Goal: Information Seeking & Learning: Find specific fact

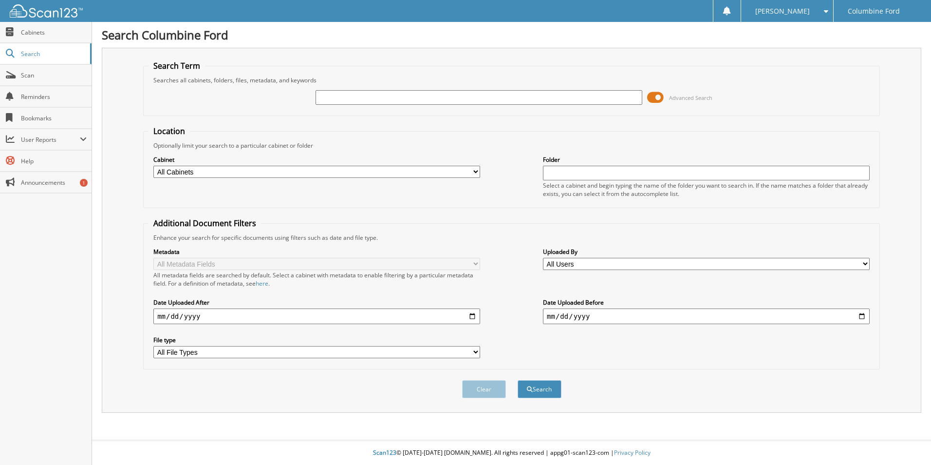
click at [372, 96] on input "text" at bounding box center [479, 97] width 327 height 15
type input "F71101"
click at [518, 380] on button "Search" at bounding box center [540, 389] width 44 height 18
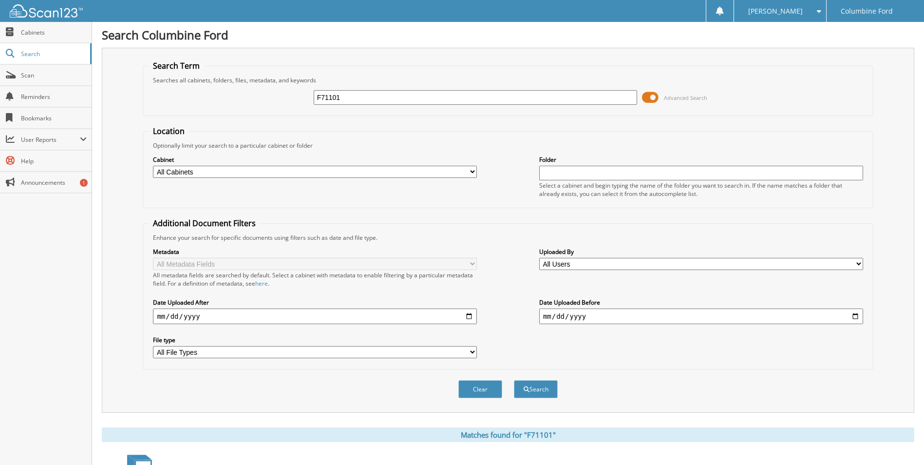
click at [654, 94] on span at bounding box center [650, 97] width 17 height 15
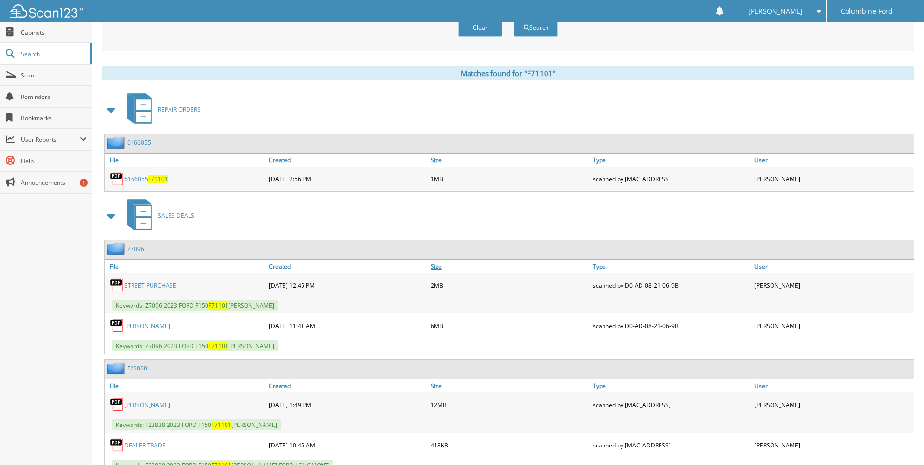
scroll to position [146, 0]
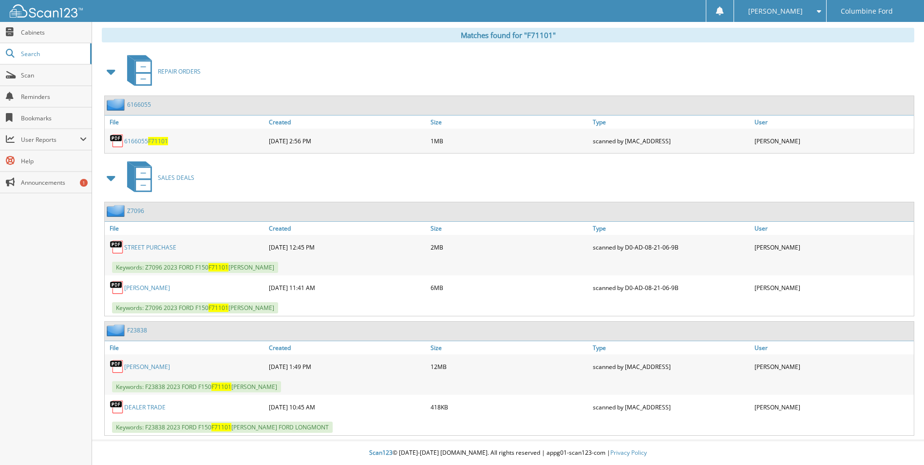
drag, startPoint x: 39, startPoint y: 50, endPoint x: 179, endPoint y: 71, distance: 140.9
click at [39, 50] on span "Search" at bounding box center [53, 54] width 64 height 8
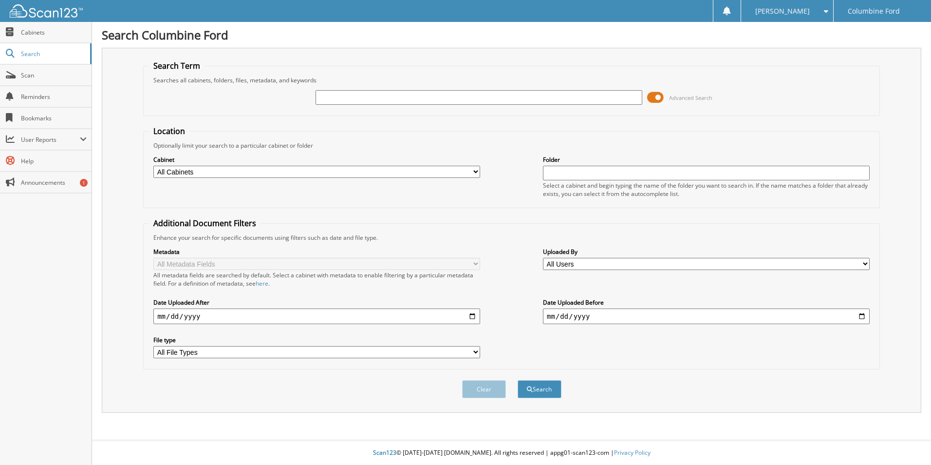
click at [420, 97] on input "text" at bounding box center [479, 97] width 327 height 15
type input "F77557"
click at [518, 380] on button "Search" at bounding box center [540, 389] width 44 height 18
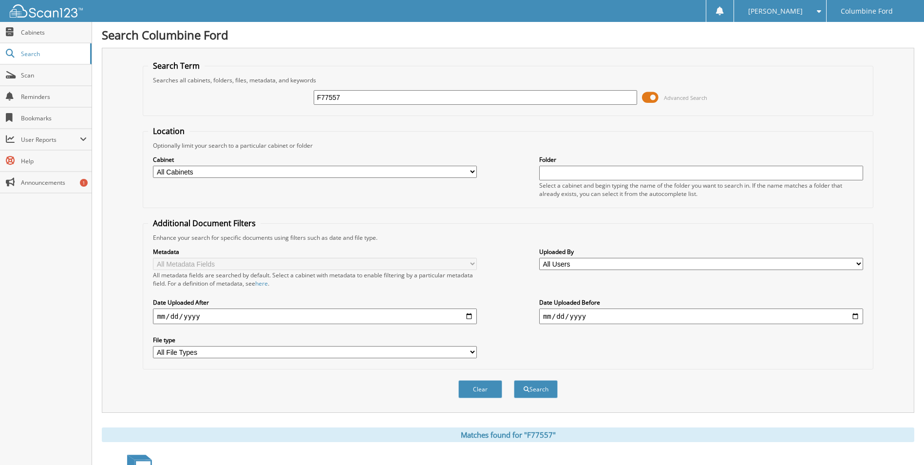
click at [653, 98] on span at bounding box center [650, 97] width 17 height 15
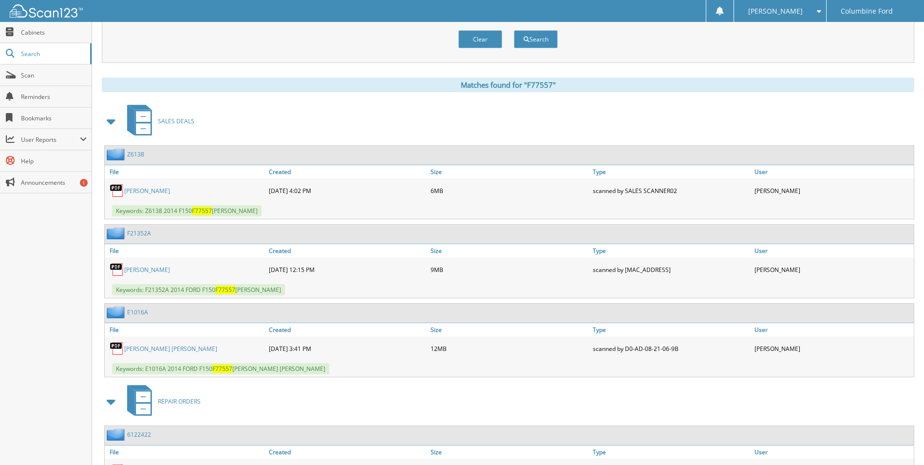
scroll to position [97, 0]
click at [22, 48] on link "Search" at bounding box center [46, 53] width 92 height 21
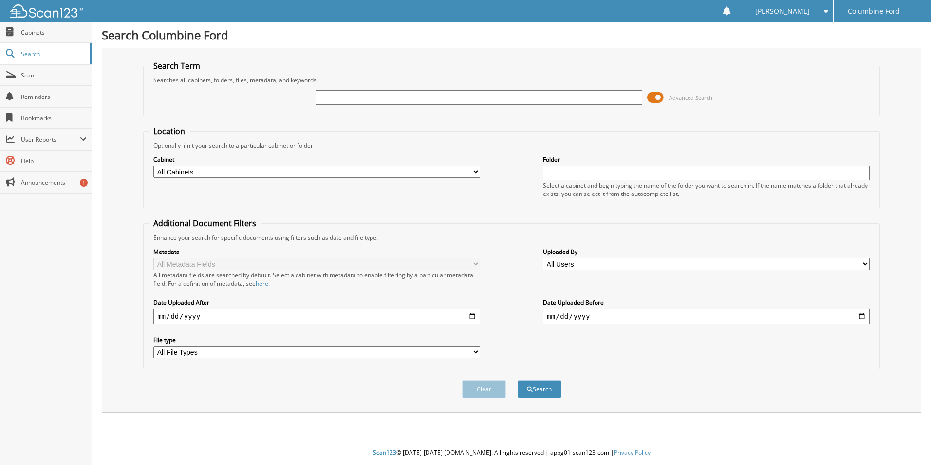
click at [494, 102] on input "text" at bounding box center [479, 97] width 327 height 15
type input "F93545"
click at [518, 380] on button "Search" at bounding box center [540, 389] width 44 height 18
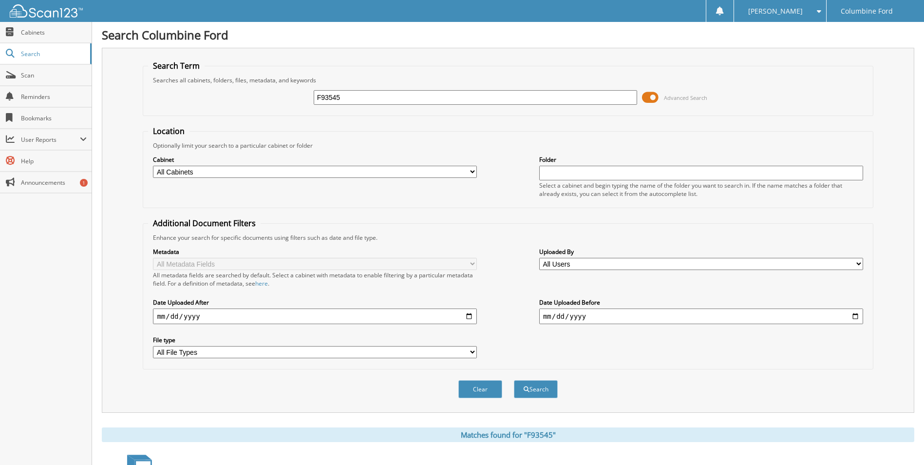
click at [645, 91] on span at bounding box center [650, 97] width 17 height 15
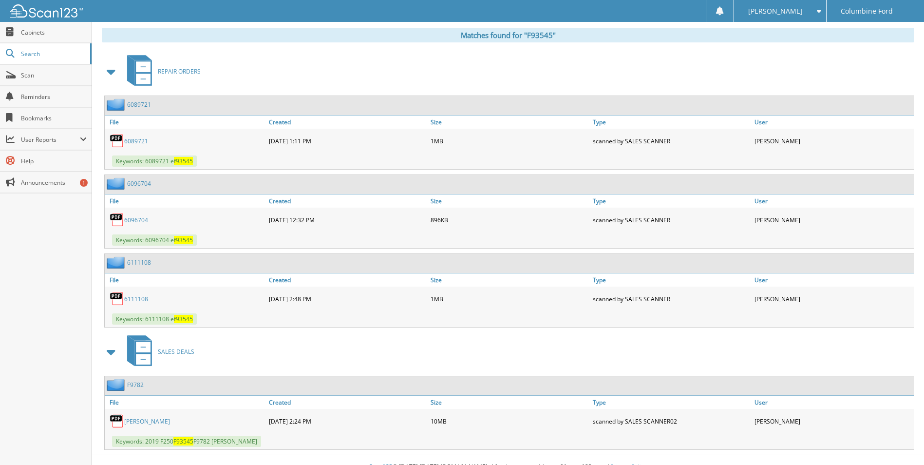
scroll to position [160, 0]
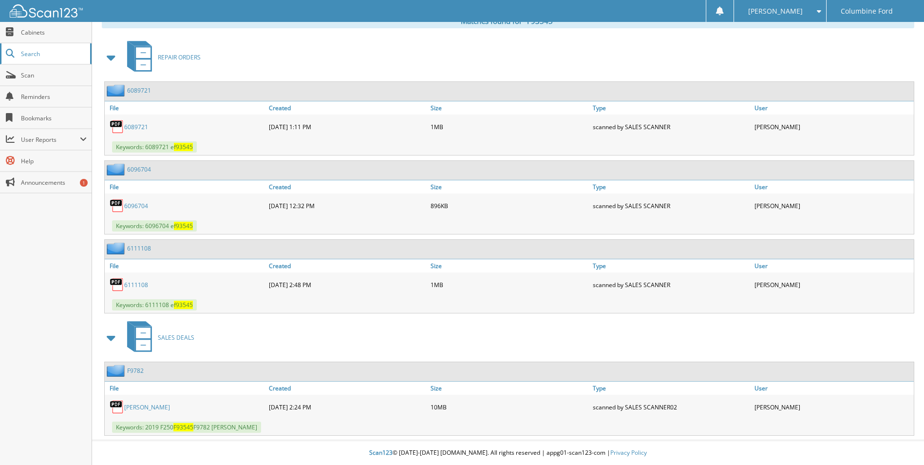
drag, startPoint x: 29, startPoint y: 53, endPoint x: 54, endPoint y: 51, distance: 24.9
click at [29, 53] on span "Search" at bounding box center [53, 54] width 64 height 8
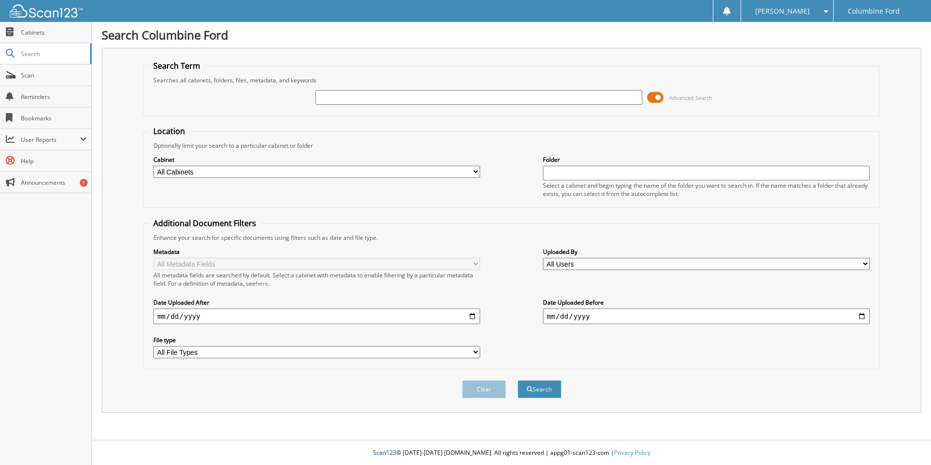
click at [436, 103] on input "text" at bounding box center [479, 97] width 327 height 15
type input "J13596"
click at [518, 380] on button "Search" at bounding box center [540, 389] width 44 height 18
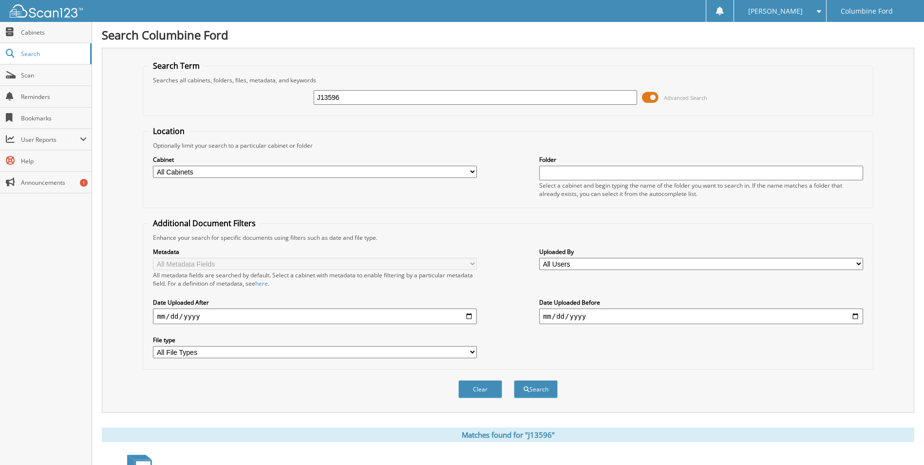
click at [656, 96] on span at bounding box center [650, 97] width 17 height 15
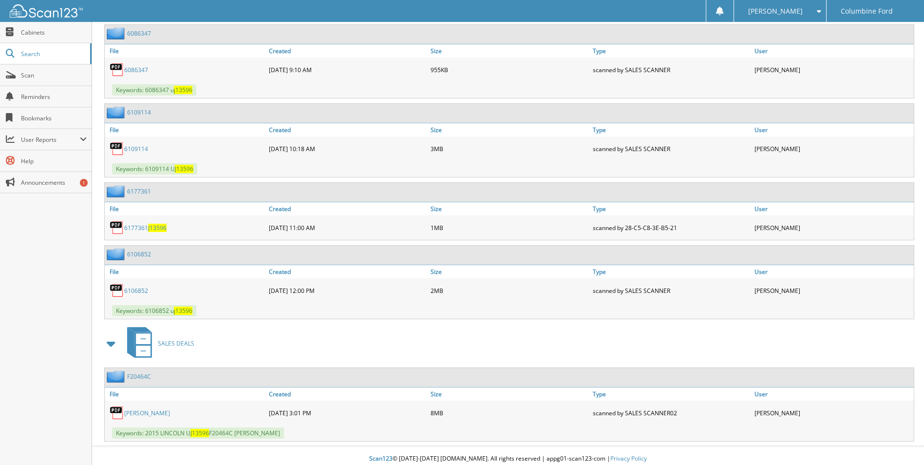
scroll to position [1091, 0]
